Goal: Transaction & Acquisition: Register for event/course

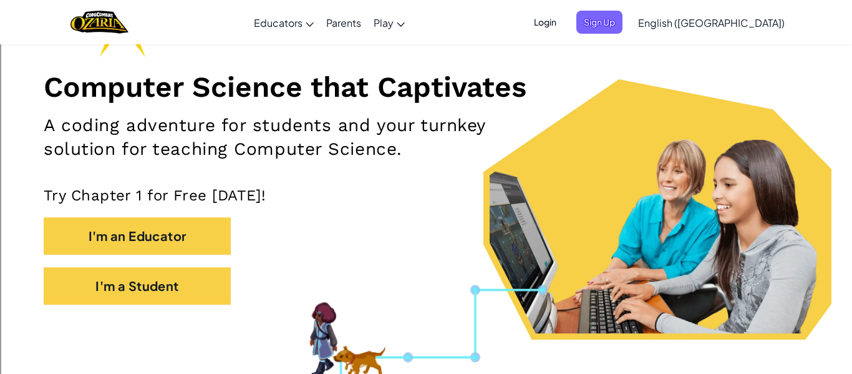
scroll to position [133, 0]
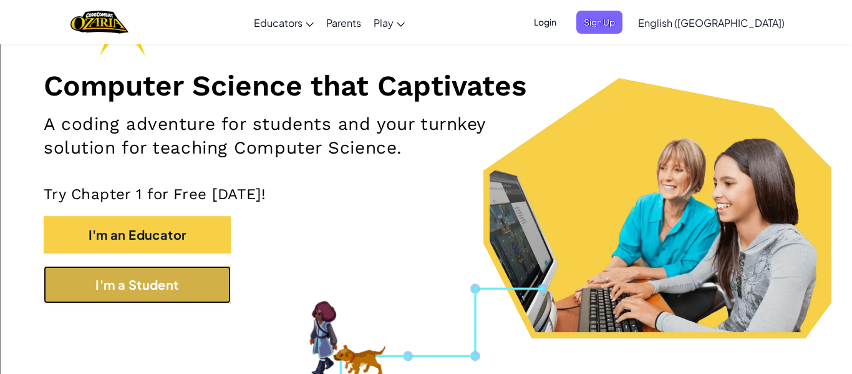
click at [187, 270] on button "I'm a Student" at bounding box center [137, 284] width 187 height 37
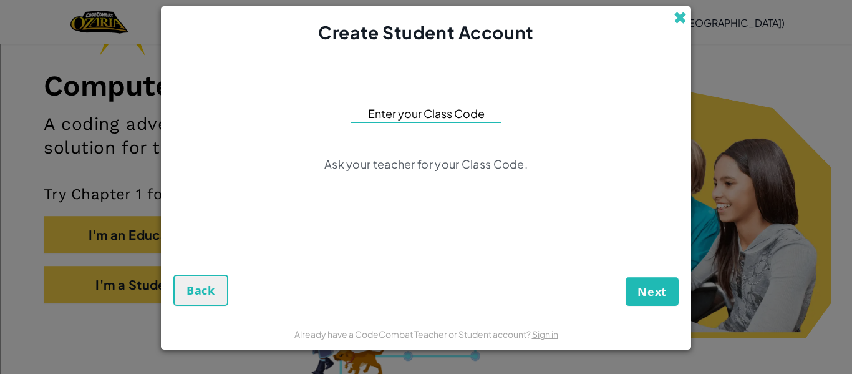
click at [675, 15] on span at bounding box center [679, 17] width 13 height 13
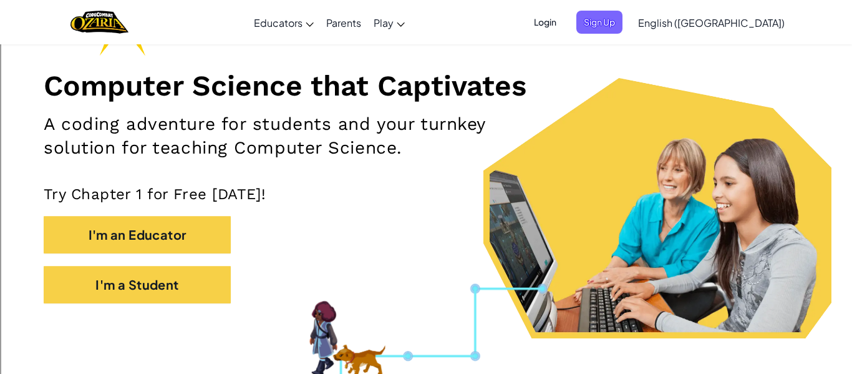
click at [564, 21] on span "Login" at bounding box center [544, 22] width 37 height 23
